Goal: Task Accomplishment & Management: Use online tool/utility

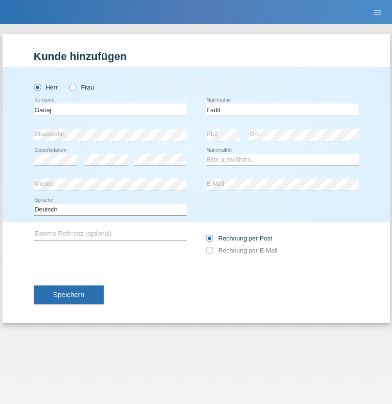
type input "Fadil"
select select "XK"
select select "C"
select select "10"
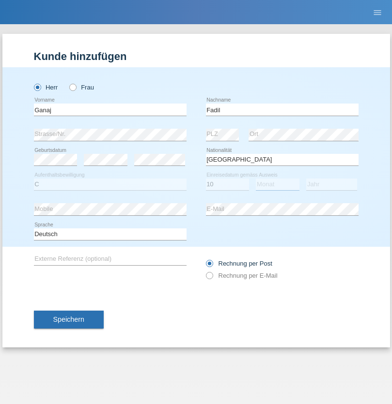
select select "08"
select select "2021"
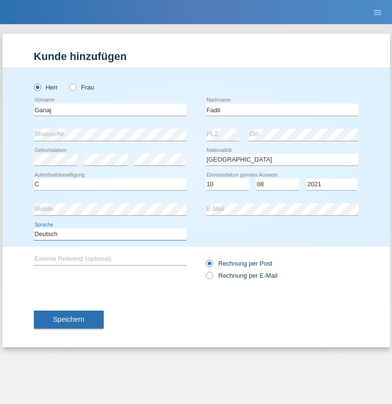
select select "en"
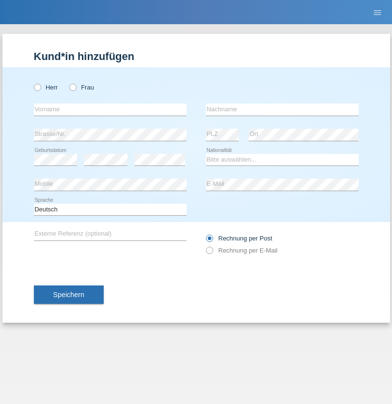
radio input "true"
click at [110, 109] on input "text" at bounding box center [110, 110] width 152 height 12
type input "Ibrahim"
click at [282, 109] on input "text" at bounding box center [282, 110] width 152 height 12
type input "Muja"
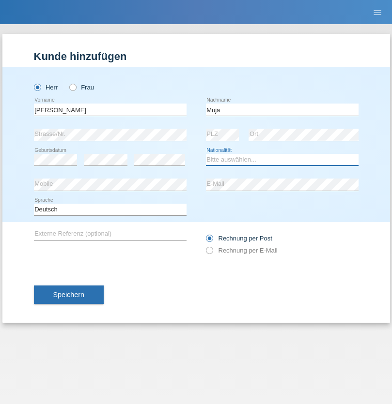
select select "XK"
select select "C"
select select "03"
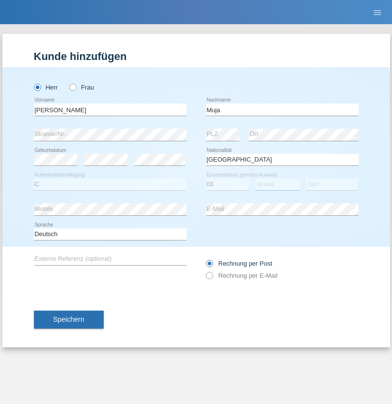
select select "07"
select select "2021"
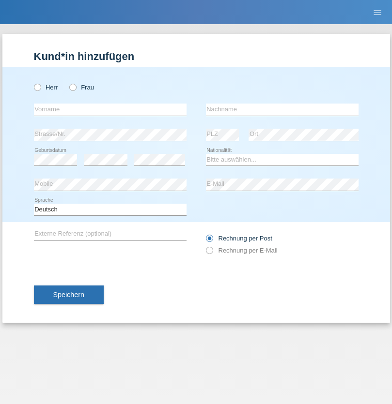
radio input "true"
click at [110, 109] on input "text" at bounding box center [110, 110] width 152 height 12
type input "Thomas"
click at [282, 109] on input "text" at bounding box center [282, 110] width 152 height 12
type input "Berger"
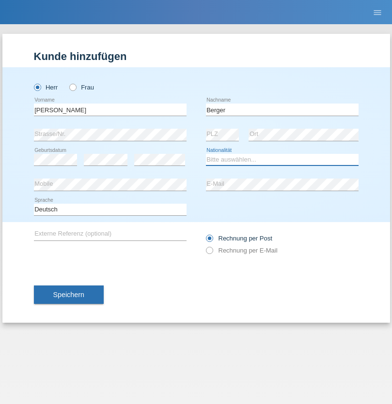
select select "CH"
radio input "true"
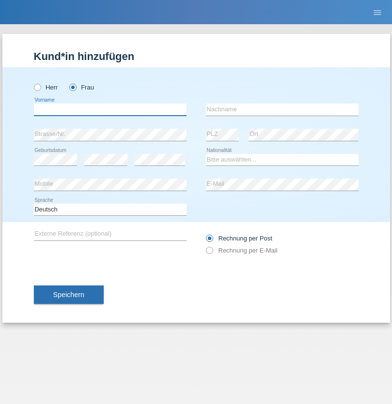
click at [110, 109] on input "text" at bounding box center [110, 110] width 152 height 12
type input "Teixeira da Silva Moço"
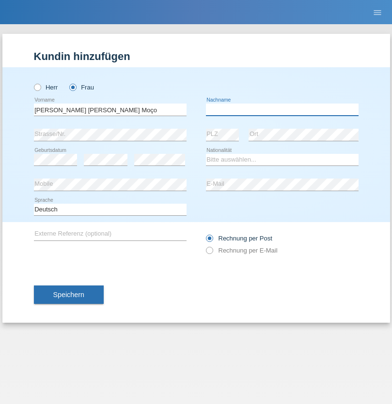
click at [282, 109] on input "text" at bounding box center [282, 110] width 152 height 12
type input "Paula"
select select "PT"
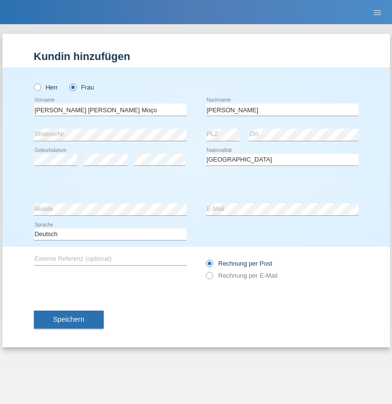
select select "C"
select select "28"
select select "03"
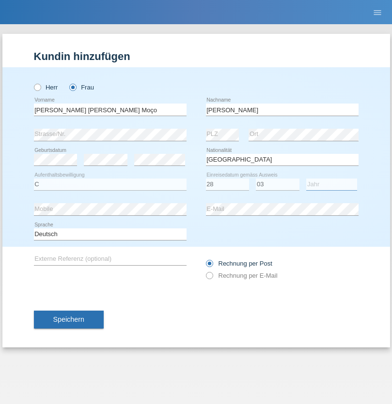
select select "2005"
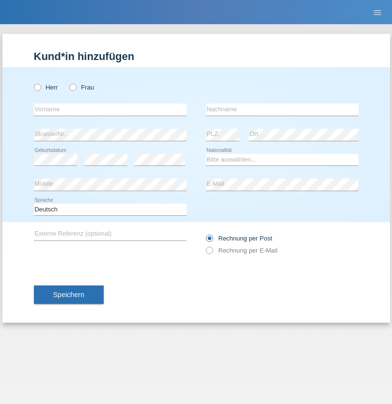
radio input "true"
click at [110, 109] on input "text" at bounding box center [110, 110] width 152 height 12
type input "Antoneta"
click at [282, 109] on input "text" at bounding box center [282, 110] width 152 height 12
type input "[PERSON_NAME]"
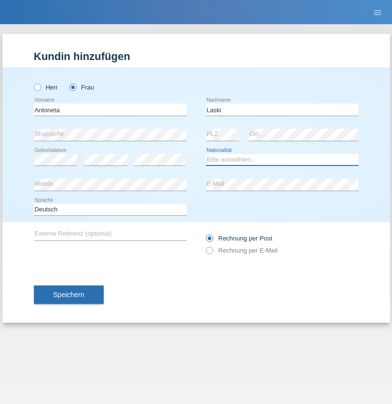
select select "CH"
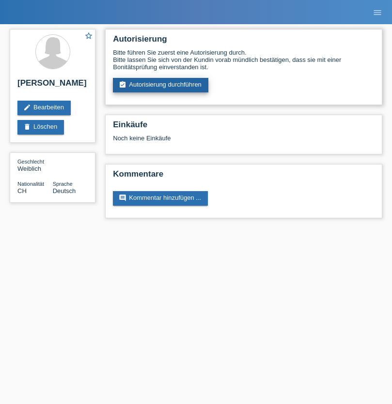
click at [161, 85] on link "assignment_turned_in Autorisierung durchführen" at bounding box center [160, 85] width 95 height 15
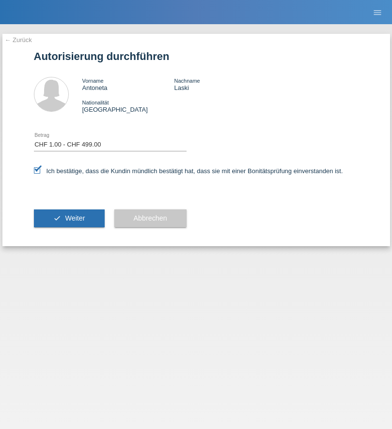
select select "1"
click at [69, 218] on span "Weiter" at bounding box center [75, 218] width 20 height 8
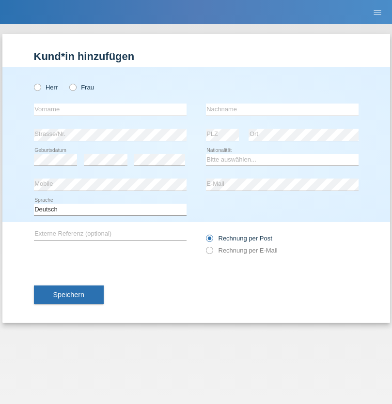
radio input "true"
click at [110, 109] on input "text" at bounding box center [110, 110] width 152 height 12
type input "Teklay"
click at [282, 109] on input "text" at bounding box center [282, 110] width 152 height 12
type input "Fiori"
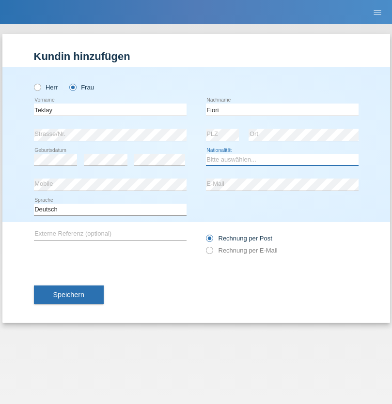
select select "ER"
select select "C"
select select "10"
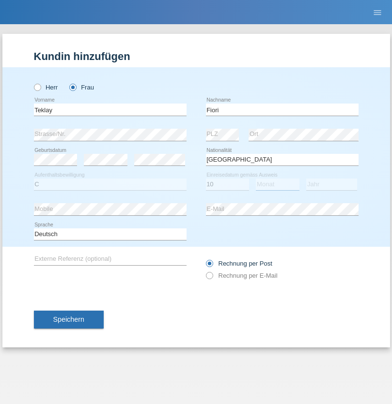
select select "08"
select select "2021"
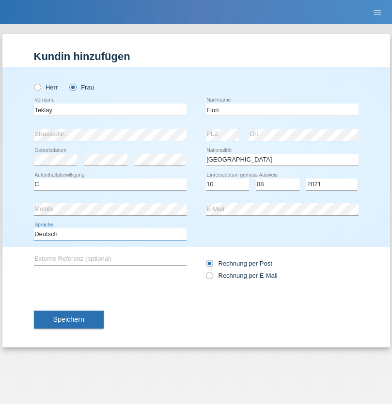
select select "en"
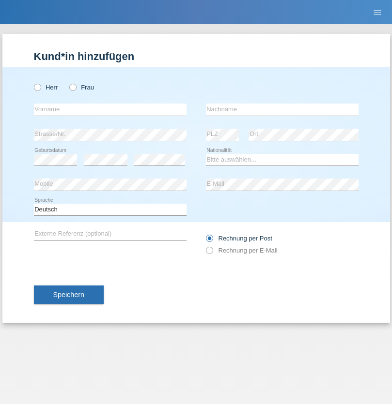
radio input "true"
click at [110, 109] on input "text" at bounding box center [110, 110] width 152 height 12
type input "Sadia"
click at [282, 109] on input "text" at bounding box center [282, 110] width 152 height 12
type input "Nejmaoui"
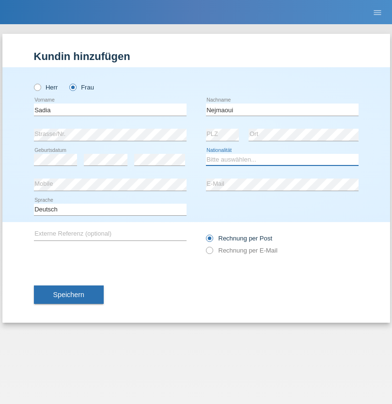
select select "MA"
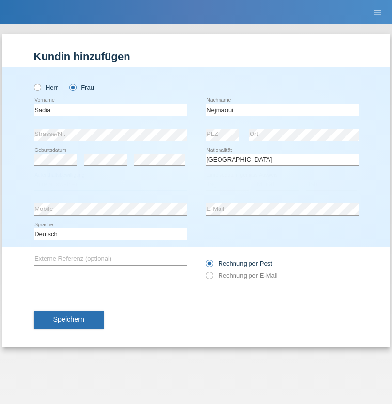
select select "C"
select select "01"
select select "06"
select select "1964"
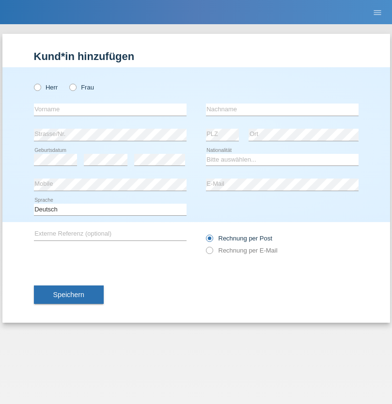
radio input "true"
click at [110, 109] on input "text" at bounding box center [110, 110] width 152 height 12
type input "Carlos"
click at [282, 109] on input "text" at bounding box center [282, 110] width 152 height 12
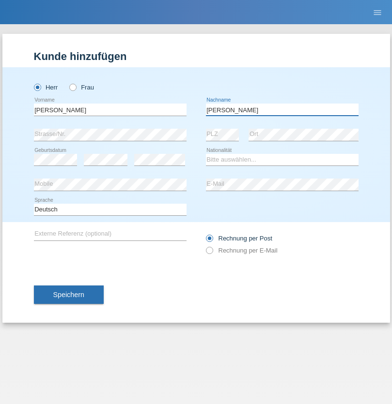
type input "Nobrega"
select select "CH"
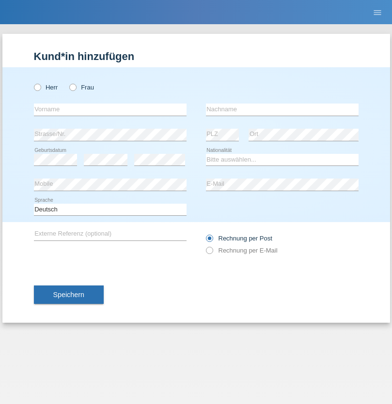
radio input "true"
click at [110, 109] on input "text" at bounding box center [110, 110] width 152 height 12
type input "Thivagaran"
click at [282, 109] on input "text" at bounding box center [282, 110] width 152 height 12
type input "Selvanayagam"
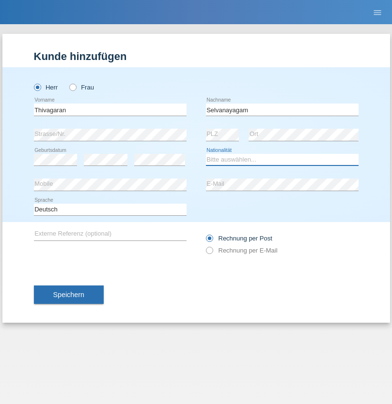
select select "LK"
select select "C"
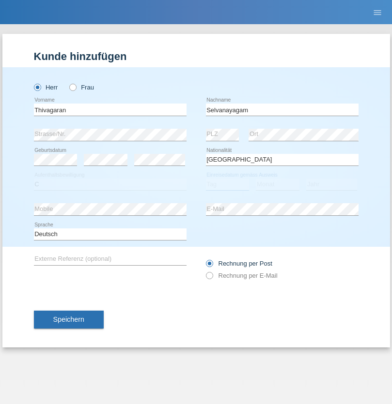
select select "23"
select select "03"
select select "2021"
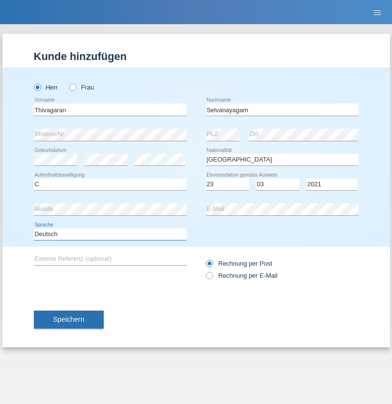
select select "en"
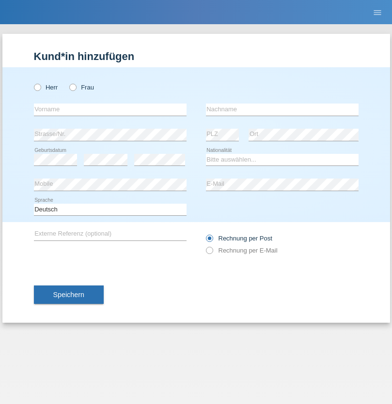
radio input "true"
click at [110, 109] on input "text" at bounding box center [110, 110] width 152 height 12
type input "[PERSON_NAME]"
click at [282, 109] on input "text" at bounding box center [282, 110] width 152 height 12
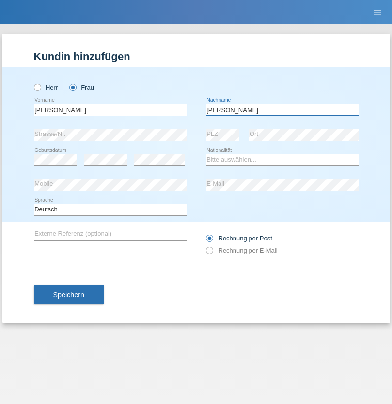
type input "[PERSON_NAME]"
select select "CH"
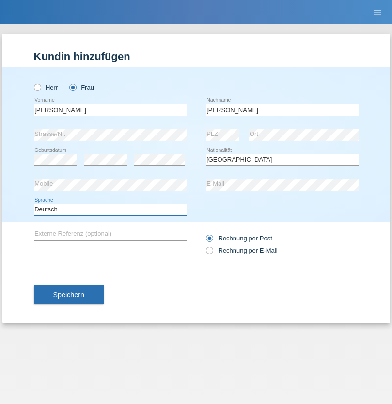
select select "en"
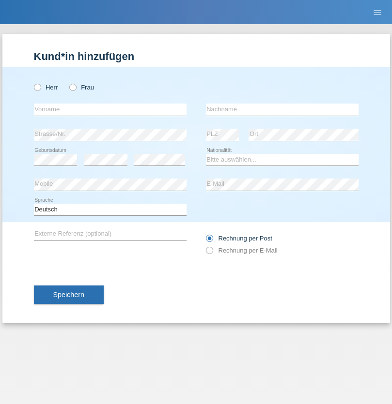
radio input "true"
click at [110, 109] on input "text" at bounding box center [110, 110] width 152 height 12
type input "Tymur"
click at [282, 109] on input "text" at bounding box center [282, 110] width 152 height 12
type input "Hunderchuk"
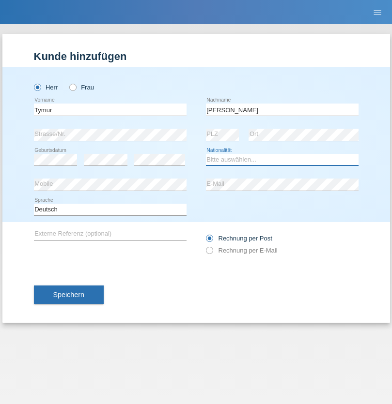
select select "UA"
select select "C"
select select "20"
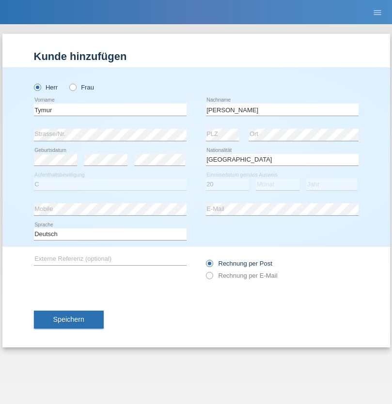
select select "08"
select select "2021"
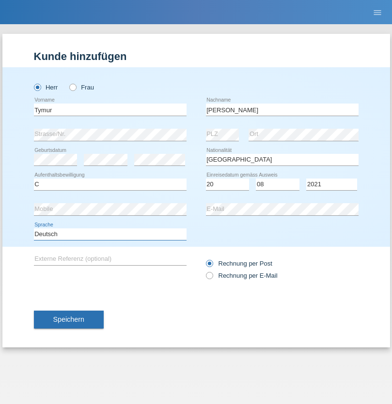
select select "en"
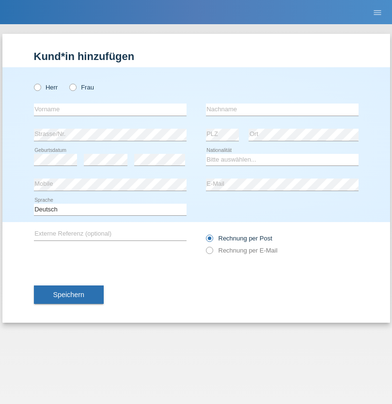
radio input "true"
click at [110, 109] on input "text" at bounding box center [110, 110] width 152 height 12
type input "Tymur"
click at [282, 109] on input "text" at bounding box center [282, 110] width 152 height 12
type input "Hunderchuj"
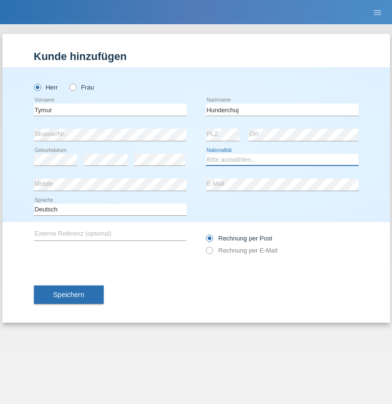
select select "UA"
select select "C"
select select "20"
select select "08"
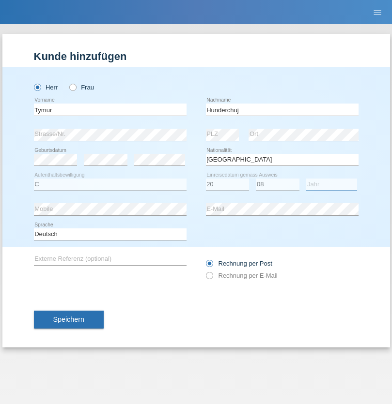
select select "2021"
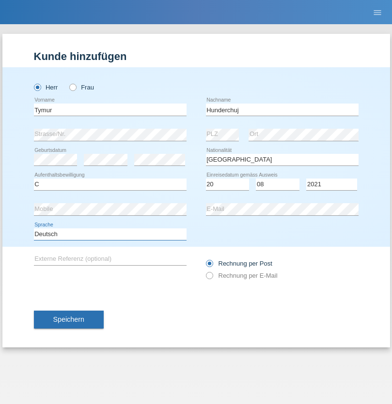
select select "en"
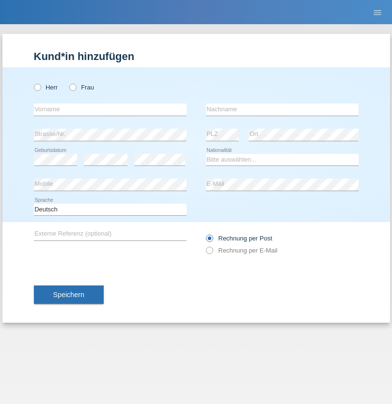
radio input "true"
click at [110, 109] on input "text" at bounding box center [110, 110] width 152 height 12
type input "[PERSON_NAME]"
click at [282, 109] on input "text" at bounding box center [282, 110] width 152 height 12
type input "Tropp"
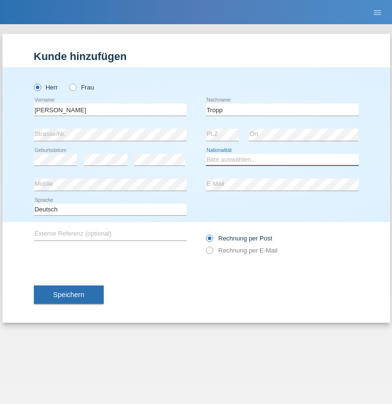
select select "SK"
select select "C"
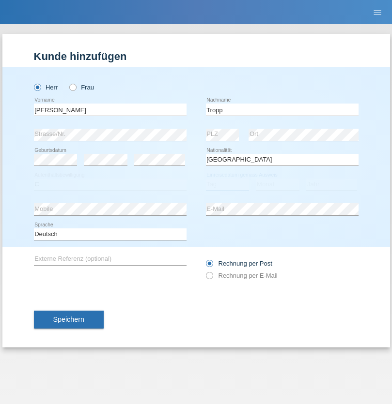
select select "10"
select select "08"
select select "2021"
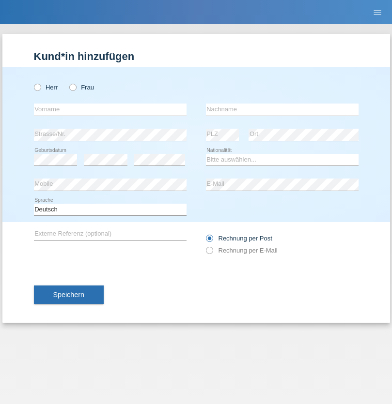
radio input "true"
click at [110, 109] on input "text" at bounding box center [110, 110] width 152 height 12
type input "[PERSON_NAME]"
click at [282, 109] on input "text" at bounding box center [282, 110] width 152 height 12
type input "Ringle"
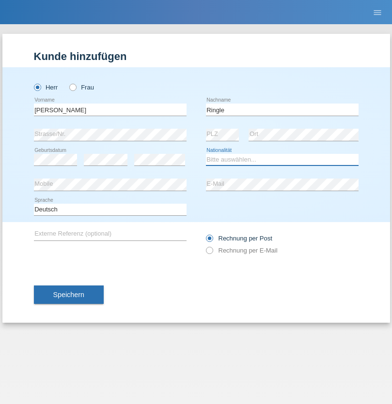
select select "DE"
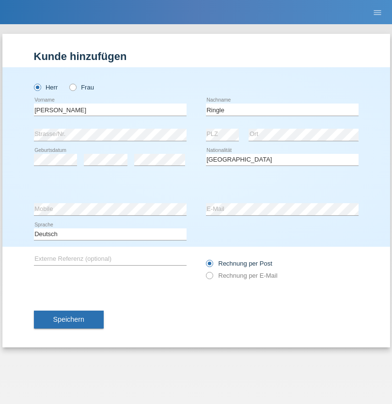
select select "C"
select select "06"
select select "01"
select select "2021"
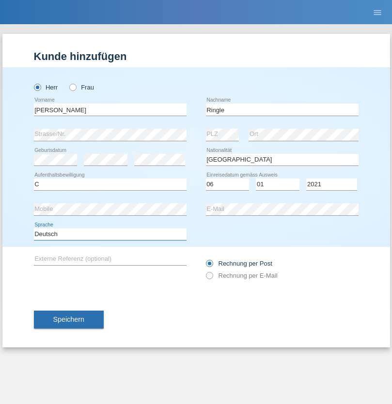
select select "en"
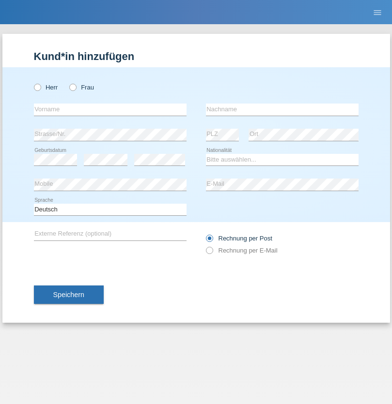
radio input "true"
click at [110, 109] on input "text" at bounding box center [110, 110] width 152 height 12
type input "Junior"
click at [282, 109] on input "text" at bounding box center [282, 110] width 152 height 12
type input "[PERSON_NAME]"
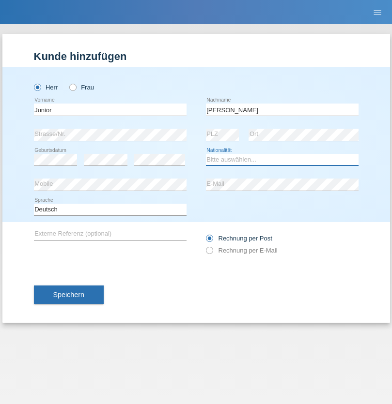
select select "CH"
radio input "true"
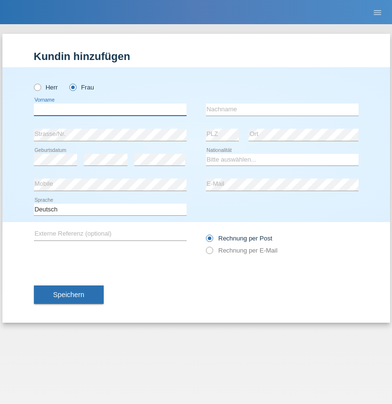
click at [110, 109] on input "text" at bounding box center [110, 110] width 152 height 12
type input "[PERSON_NAME]"
click at [282, 109] on input "text" at bounding box center [282, 110] width 152 height 12
type input "Knusel Campillo"
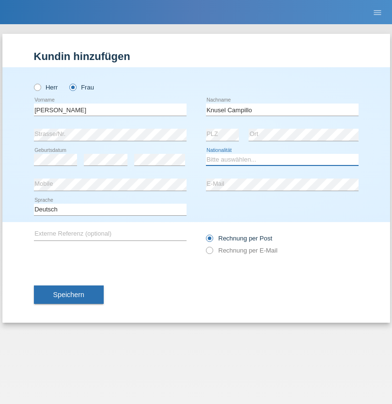
select select "CH"
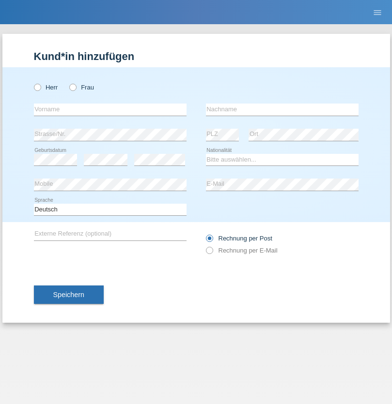
radio input "true"
click at [110, 109] on input "text" at bounding box center [110, 110] width 152 height 12
type input "Beqiri"
click at [282, 109] on input "text" at bounding box center [282, 110] width 152 height 12
type input "Shpresa"
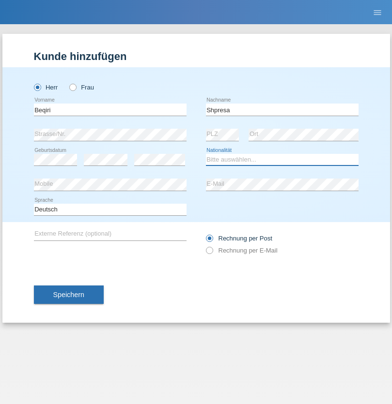
select select "XK"
select select "C"
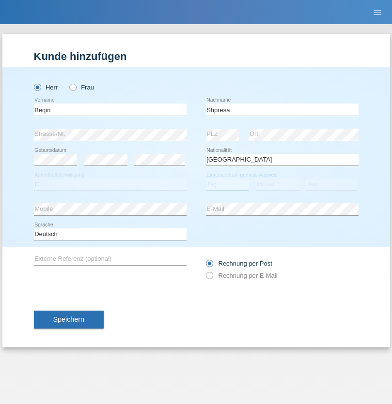
select select "08"
select select "02"
select select "1979"
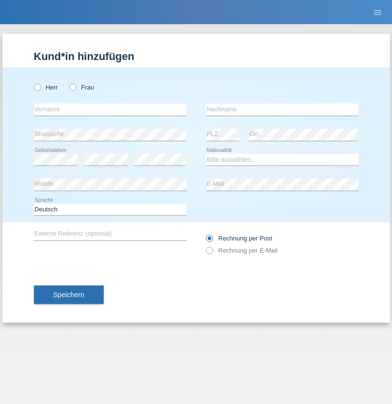
radio input "true"
click at [110, 109] on input "text" at bounding box center [110, 110] width 152 height 12
type input "[PERSON_NAME]"
click at [282, 109] on input "text" at bounding box center [282, 110] width 152 height 12
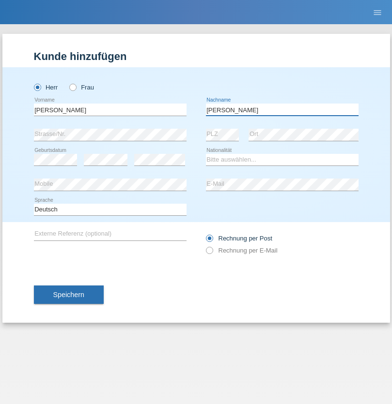
type input "[PERSON_NAME]"
select select "CH"
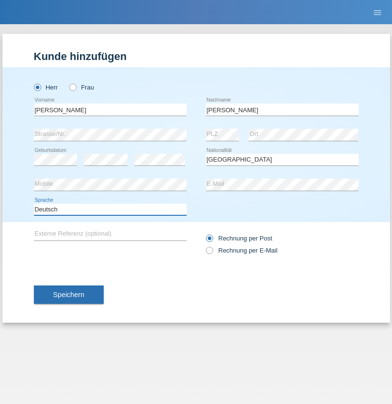
select select "en"
